Goal: Task Accomplishment & Management: Manage account settings

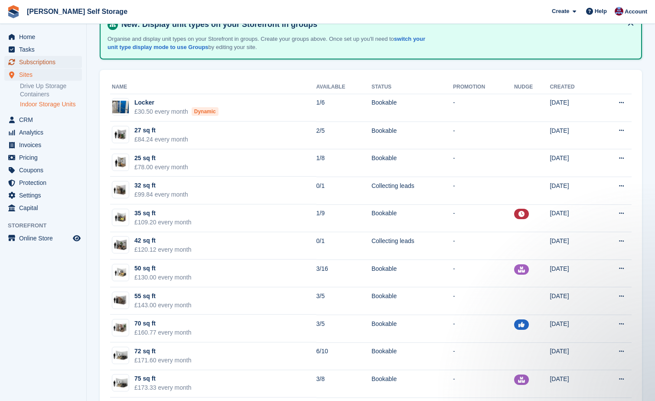
click at [36, 62] on span "Subscriptions" at bounding box center [45, 62] width 52 height 12
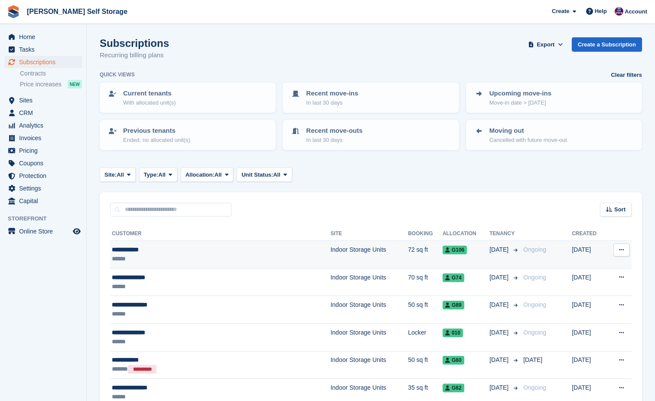
click at [128, 247] on div "**********" at bounding box center [190, 249] width 157 height 9
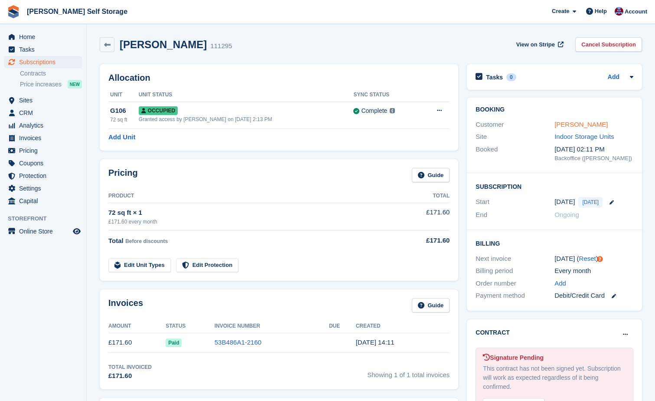
click at [564, 125] on link "[PERSON_NAME]" at bounding box center [581, 124] width 53 height 7
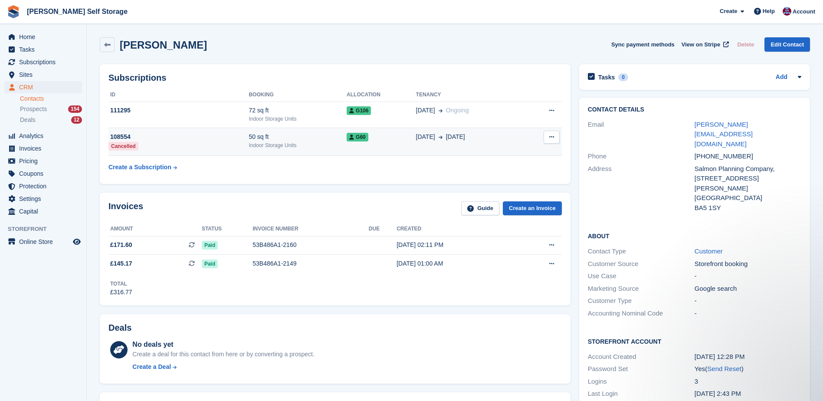
click at [353, 141] on span "G60" at bounding box center [358, 137] width 22 height 9
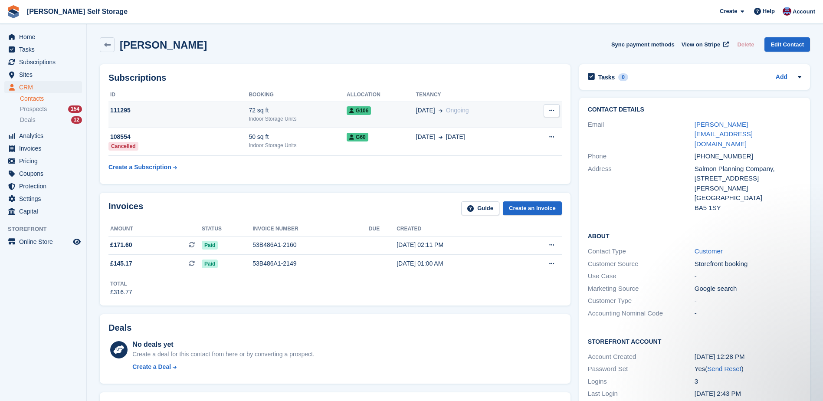
click at [117, 110] on div "111295" at bounding box center [178, 110] width 140 height 9
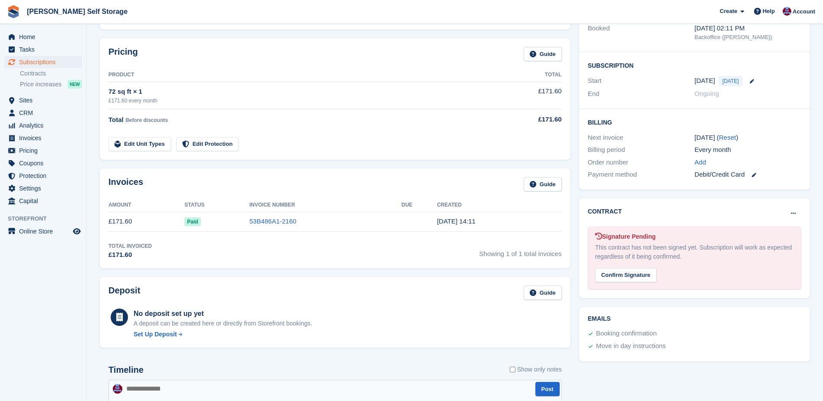
scroll to position [130, 0]
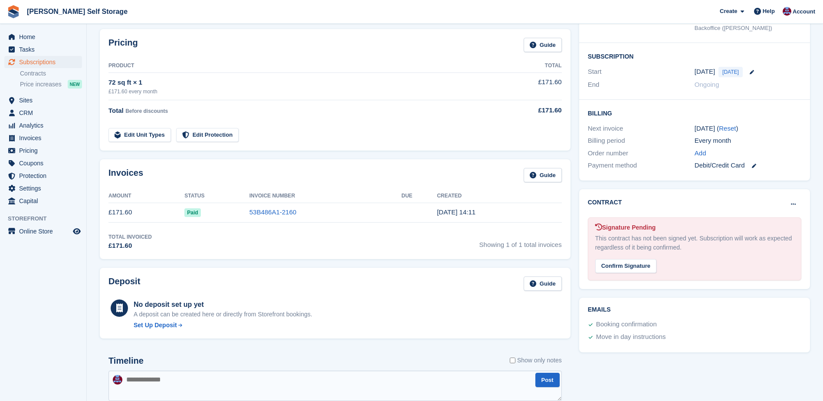
click at [623, 267] on div "Confirm Signature" at bounding box center [625, 266] width 61 height 14
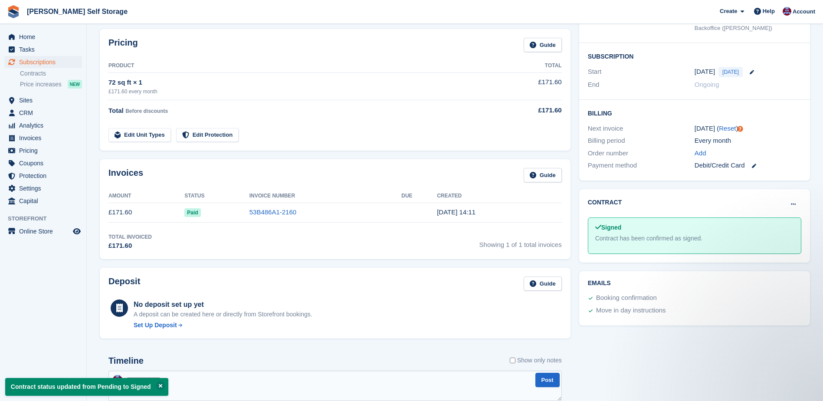
scroll to position [0, 0]
click at [33, 62] on span "Subscriptions" at bounding box center [45, 62] width 52 height 12
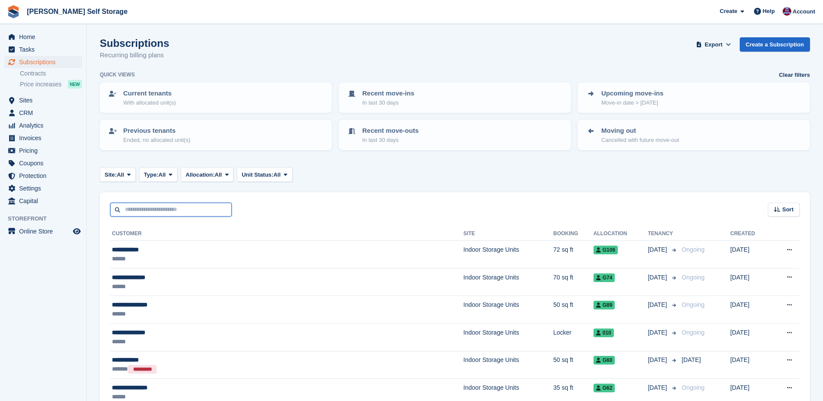
drag, startPoint x: 127, startPoint y: 212, endPoint x: 131, endPoint y: 208, distance: 5.8
click at [128, 211] on input "text" at bounding box center [170, 210] width 121 height 14
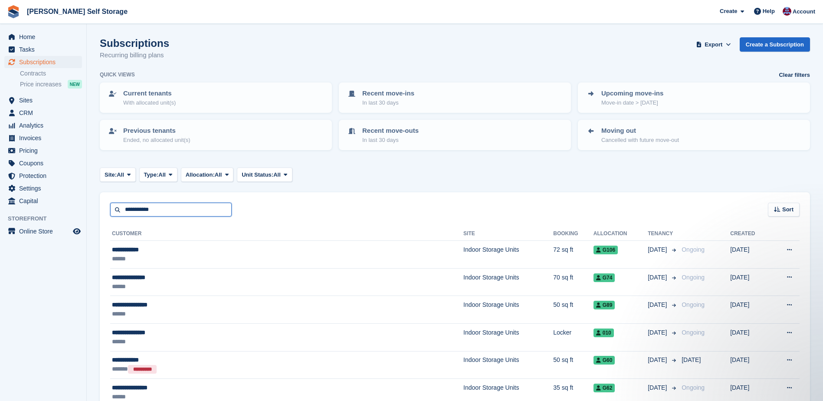
type input "**********"
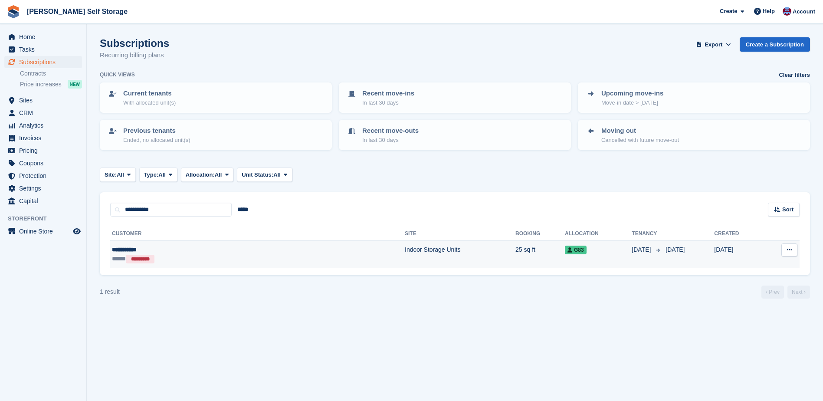
click at [405, 249] on td "Indoor Storage Units" at bounding box center [460, 254] width 111 height 27
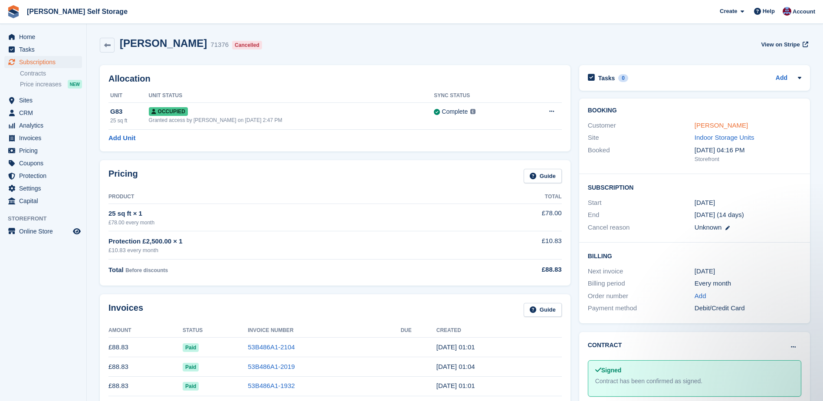
click at [712, 122] on link "[PERSON_NAME]" at bounding box center [720, 124] width 53 height 7
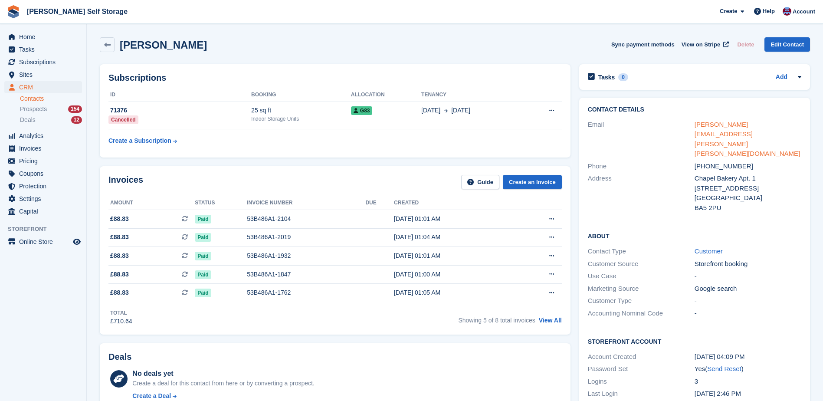
click at [721, 126] on link "[PERSON_NAME][EMAIL_ADDRESS][PERSON_NAME][PERSON_NAME][DOMAIN_NAME]" at bounding box center [746, 139] width 105 height 37
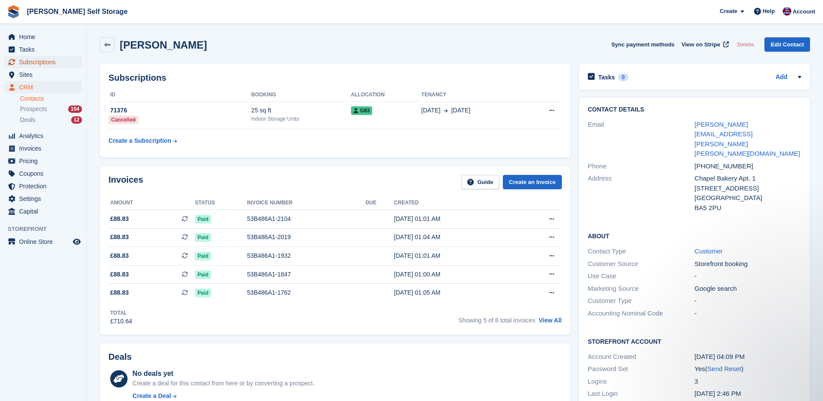
click at [30, 61] on span "Subscriptions" at bounding box center [45, 62] width 52 height 12
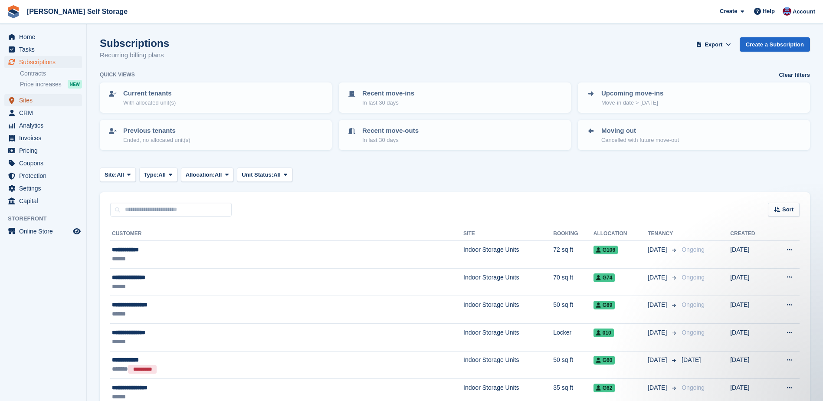
click at [20, 99] on span "Sites" at bounding box center [45, 100] width 52 height 12
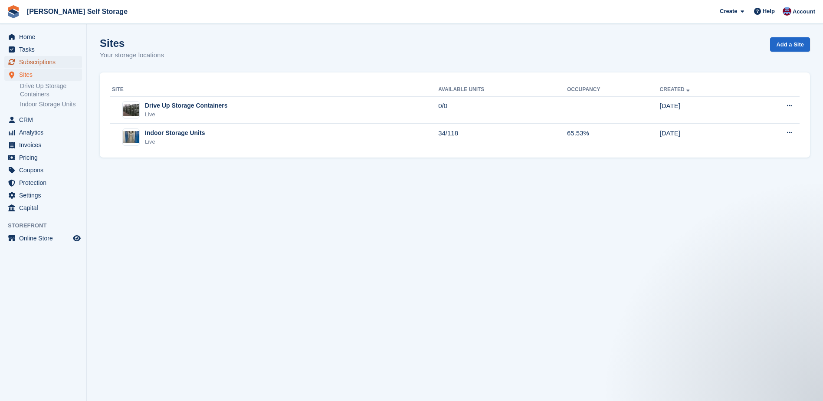
click at [43, 63] on span "Subscriptions" at bounding box center [45, 62] width 52 height 12
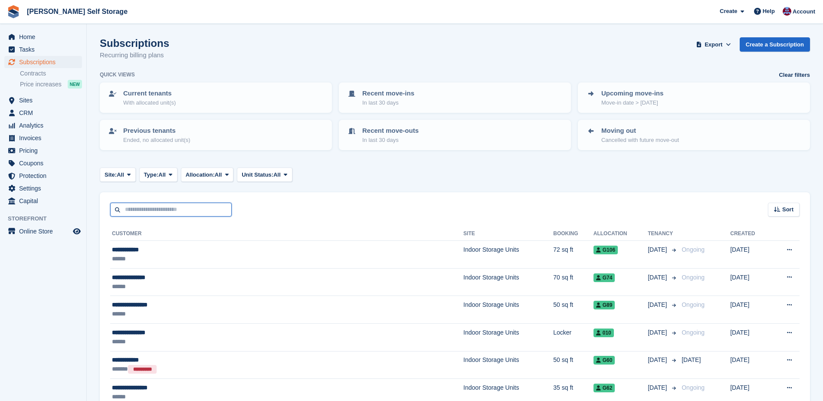
click at [128, 208] on input "text" at bounding box center [170, 210] width 121 height 14
type input "**********"
